Goal: Navigation & Orientation: Understand site structure

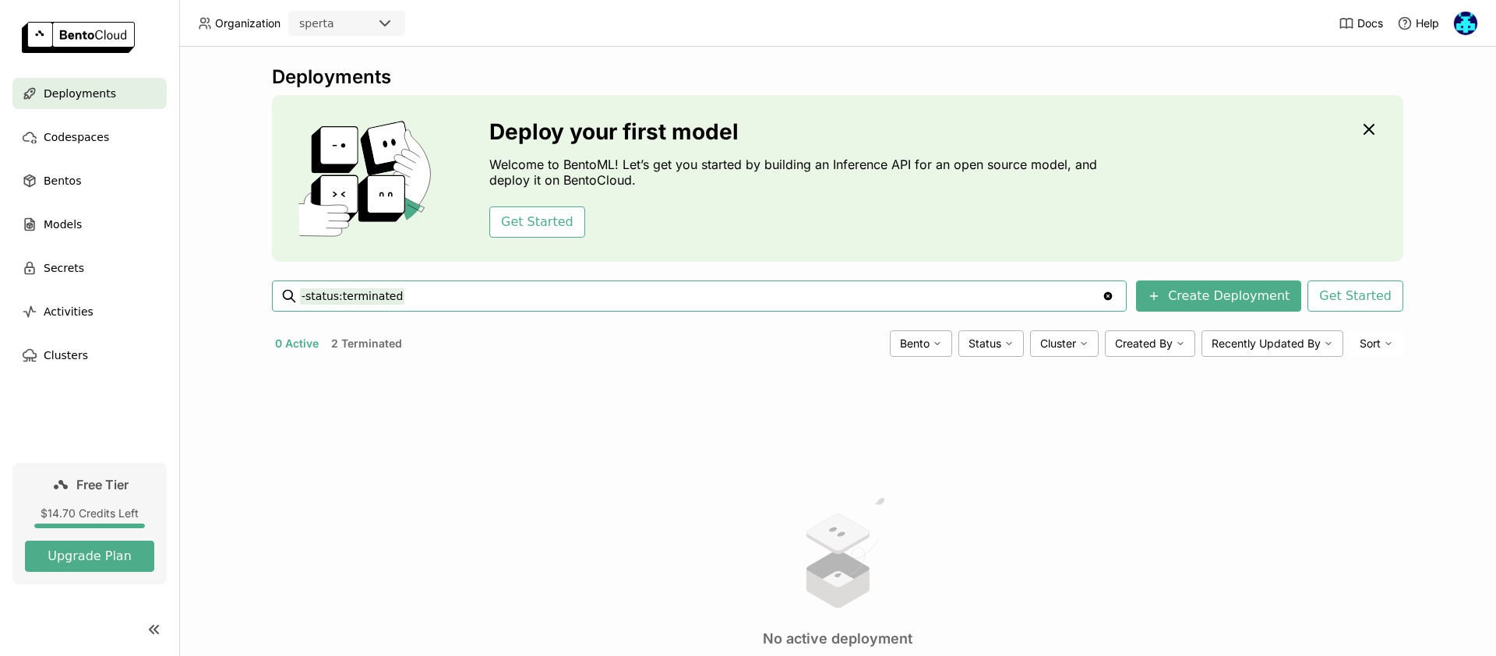
click at [361, 347] on button "2 Terminated" at bounding box center [366, 344] width 77 height 20
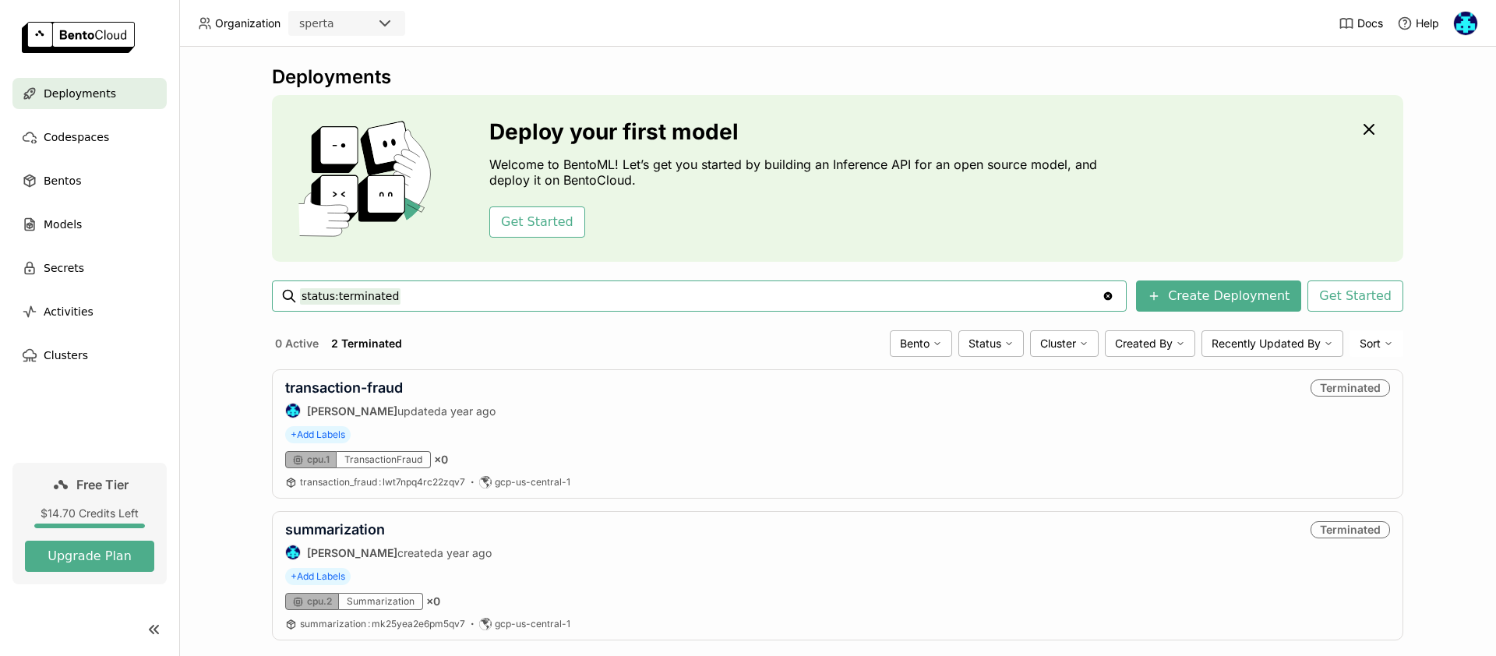
click at [215, 165] on div "Deployments Deploy your first model Welcome to BentoML! Let’s get you started b…" at bounding box center [837, 351] width 1317 height 609
click at [74, 143] on span "Codespaces" at bounding box center [76, 137] width 65 height 19
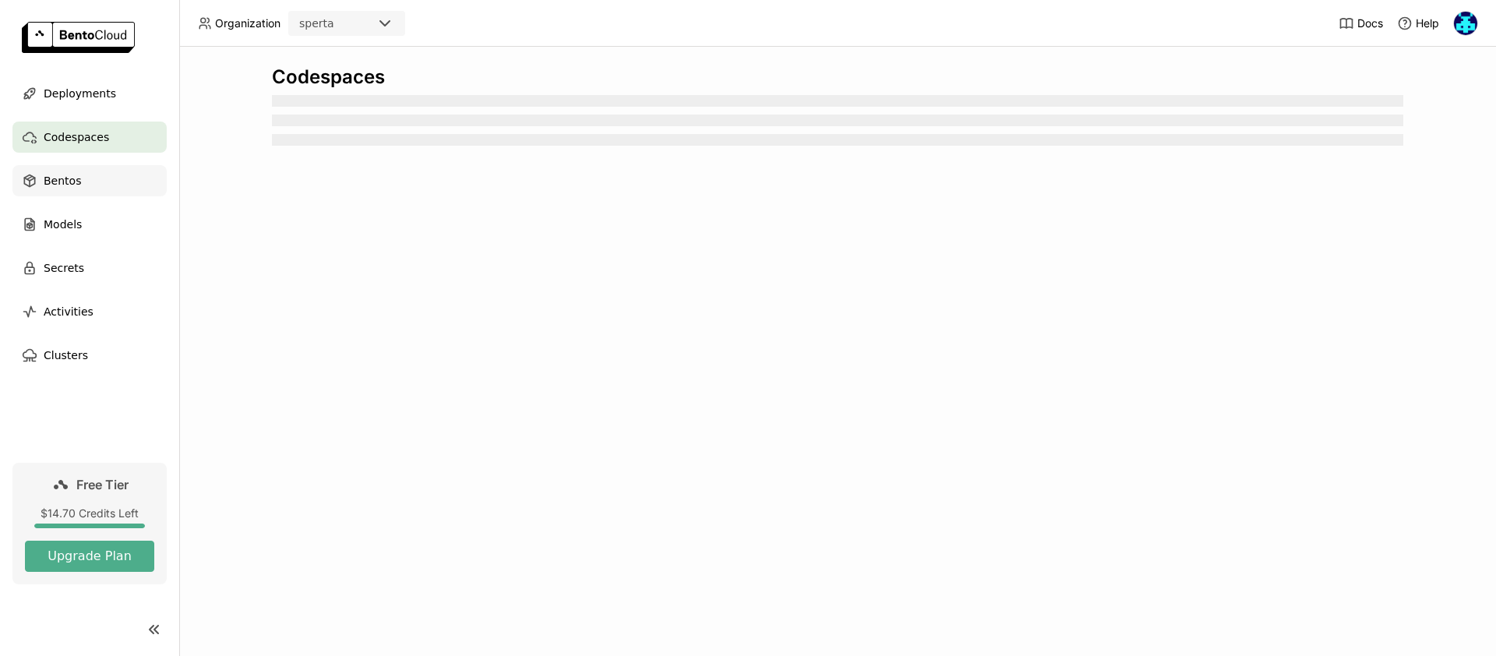
click at [51, 182] on span "Bentos" at bounding box center [62, 180] width 37 height 19
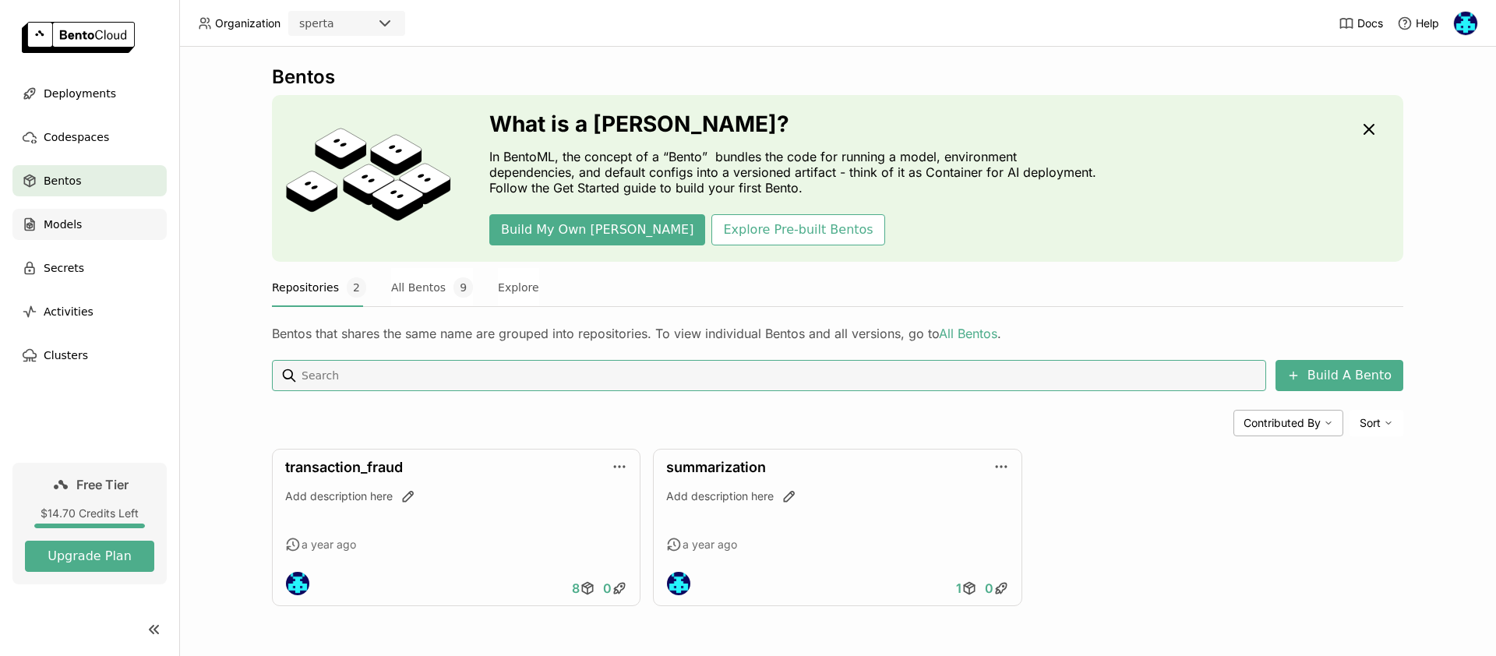
click at [71, 226] on span "Models" at bounding box center [63, 224] width 38 height 19
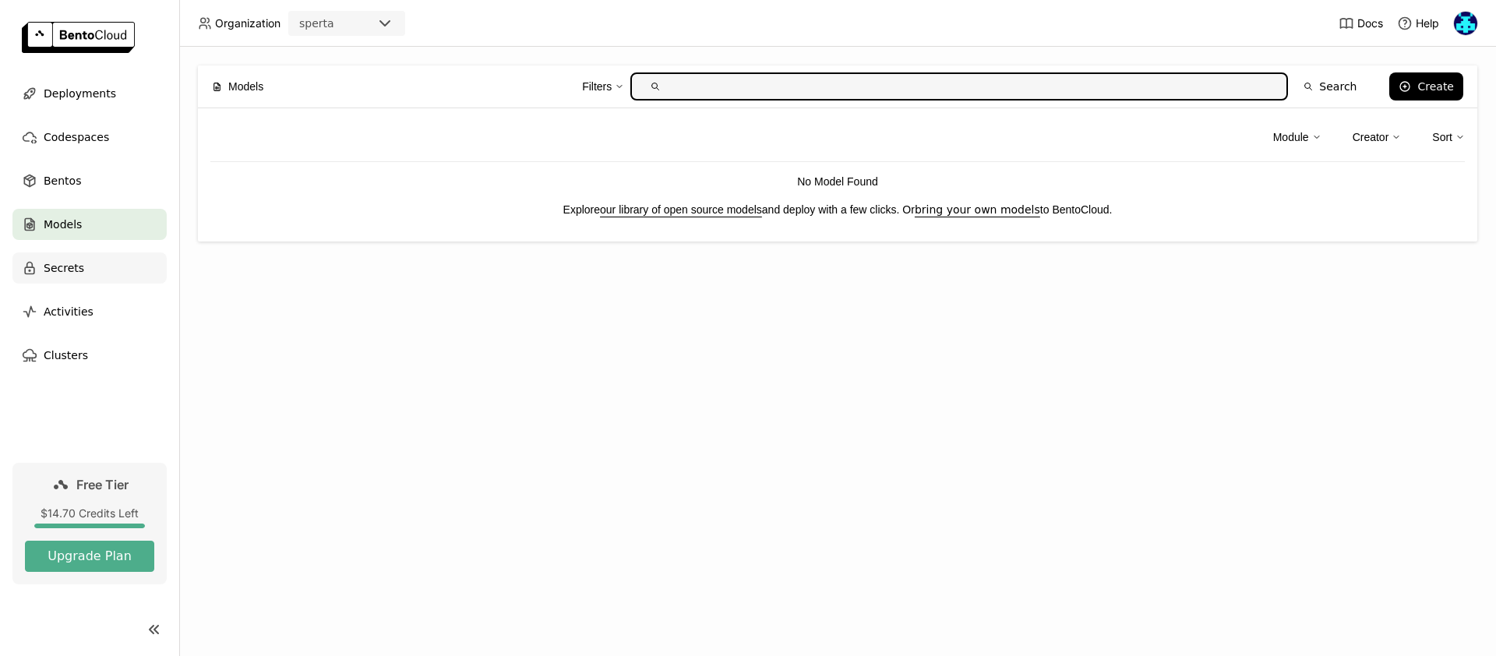
click at [68, 259] on span "Secrets" at bounding box center [64, 268] width 41 height 19
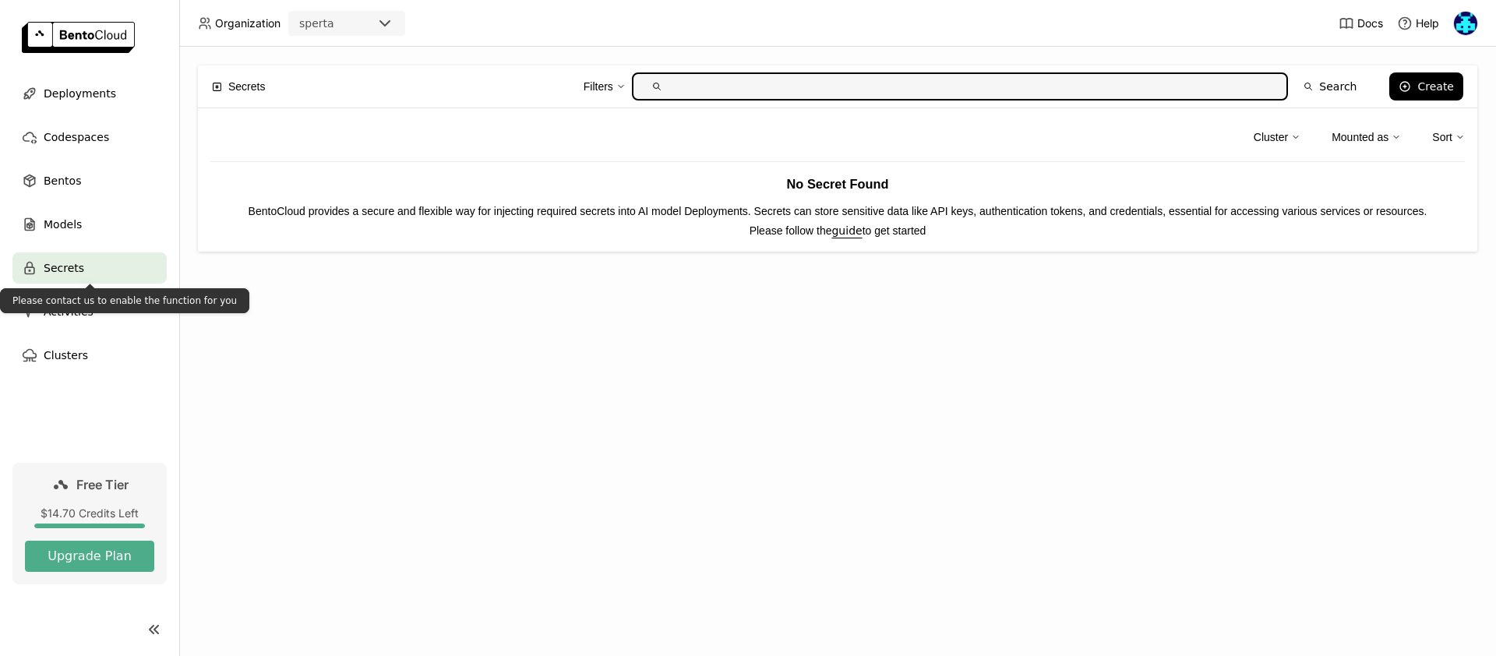
click at [68, 302] on div "Please contact us to enable the function for you" at bounding box center [124, 300] width 249 height 25
